Goal: Find specific page/section: Find specific page/section

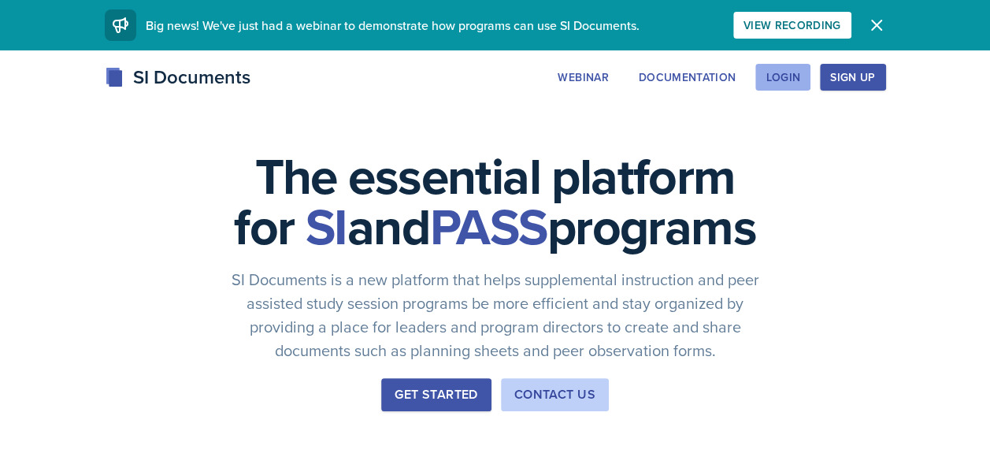
click at [782, 83] on div "Login" at bounding box center [782, 77] width 35 height 13
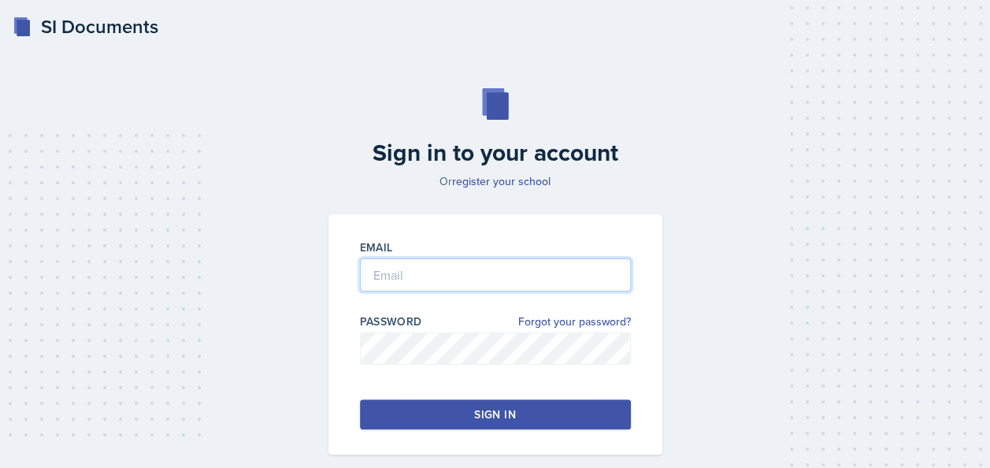
click at [431, 261] on input "email" at bounding box center [495, 274] width 271 height 33
type input "[EMAIL_ADDRESS][DOMAIN_NAME]"
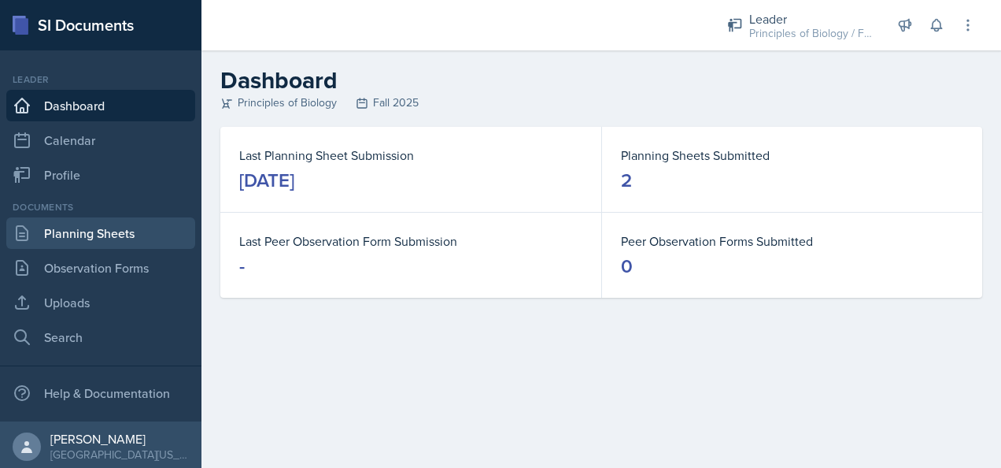
click at [85, 236] on link "Planning Sheets" at bounding box center [100, 232] width 189 height 31
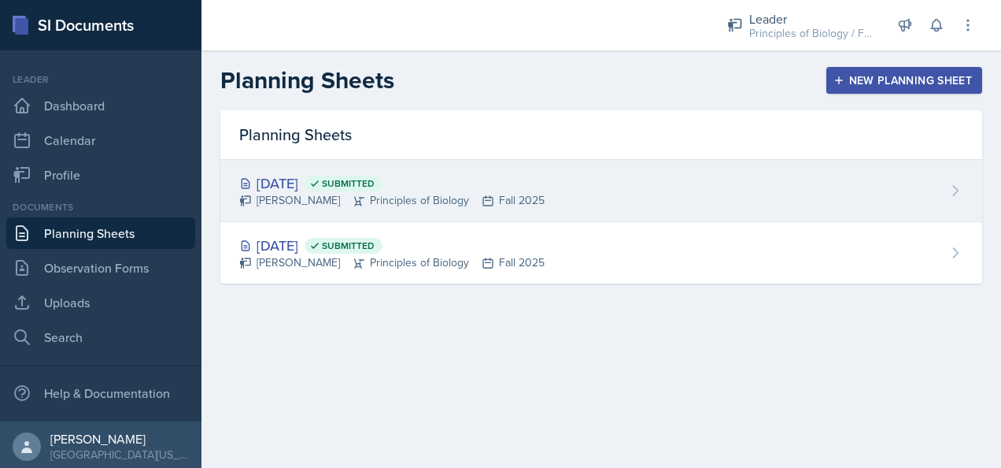
click at [302, 172] on div "[DATE] Submitted" at bounding box center [391, 182] width 305 height 21
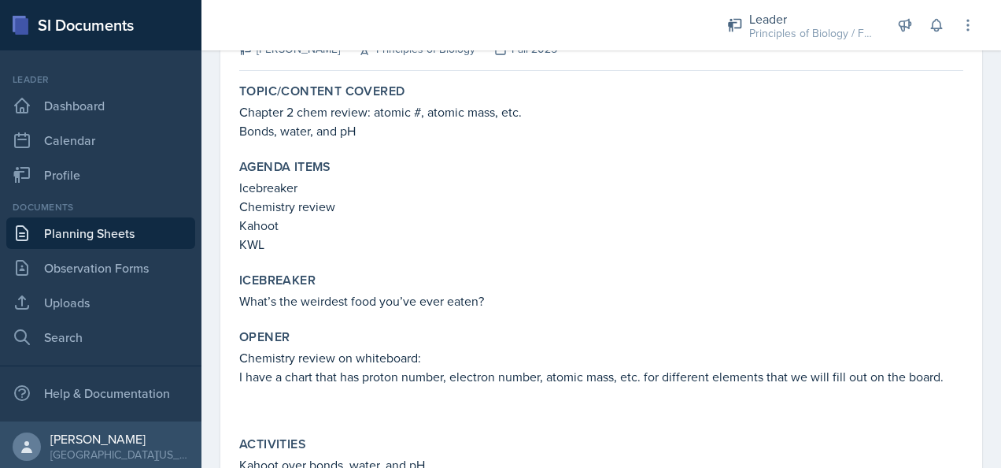
scroll to position [120, 0]
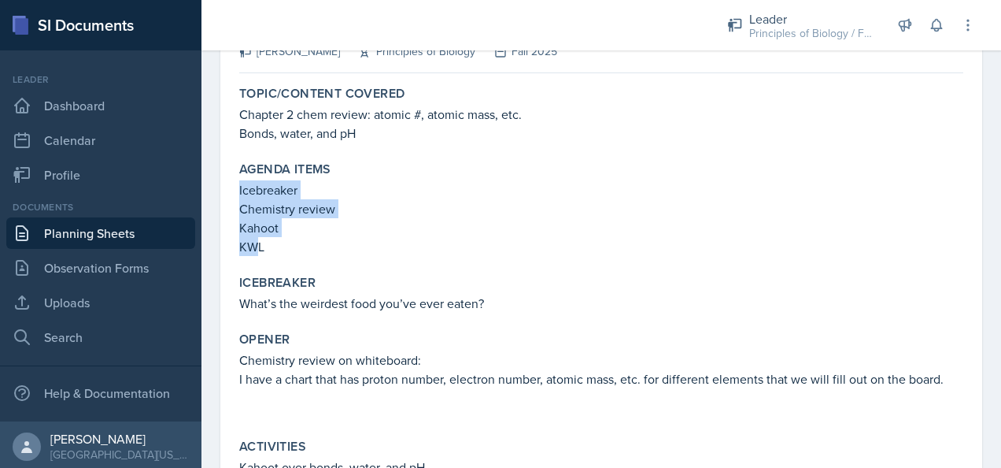
drag, startPoint x: 261, startPoint y: 246, endPoint x: 239, endPoint y: 188, distance: 62.3
click at [239, 188] on div "Agenda items Icebreaker Chemistry review Kahoot KWL" at bounding box center [601, 208] width 737 height 107
drag, startPoint x: 239, startPoint y: 188, endPoint x: 279, endPoint y: 246, distance: 70.1
click at [279, 246] on p "KWL" at bounding box center [601, 246] width 724 height 19
drag, startPoint x: 266, startPoint y: 246, endPoint x: 236, endPoint y: 192, distance: 61.3
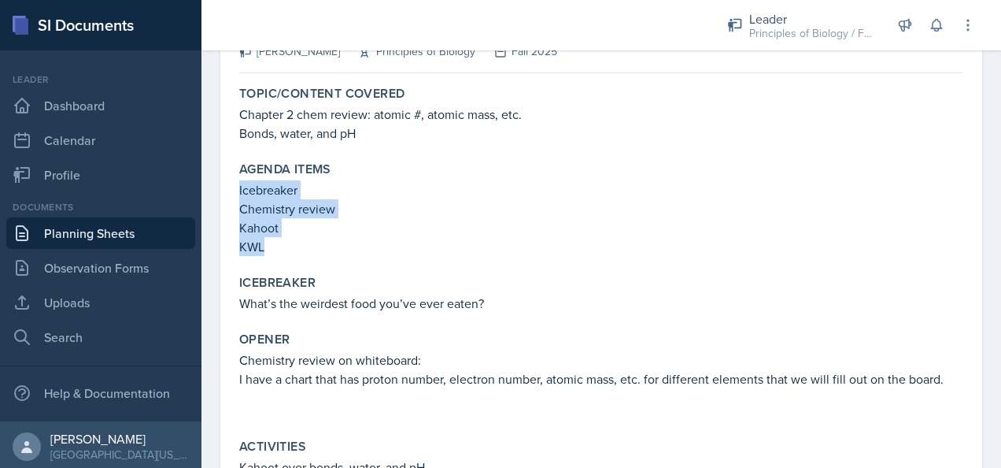
click at [236, 192] on div "Agenda items Icebreaker Chemistry review Kahoot KWL" at bounding box center [601, 208] width 737 height 107
copy div "Icebreaker Chemistry review Kahoot KWL"
